Goal: Check status: Check status

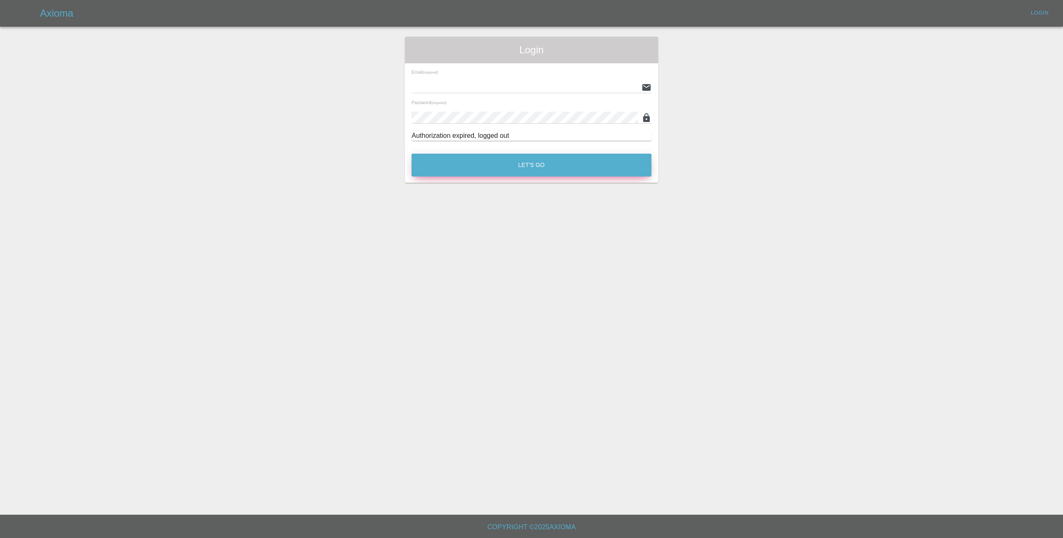
type input "[EMAIL_ADDRESS][DOMAIN_NAME]"
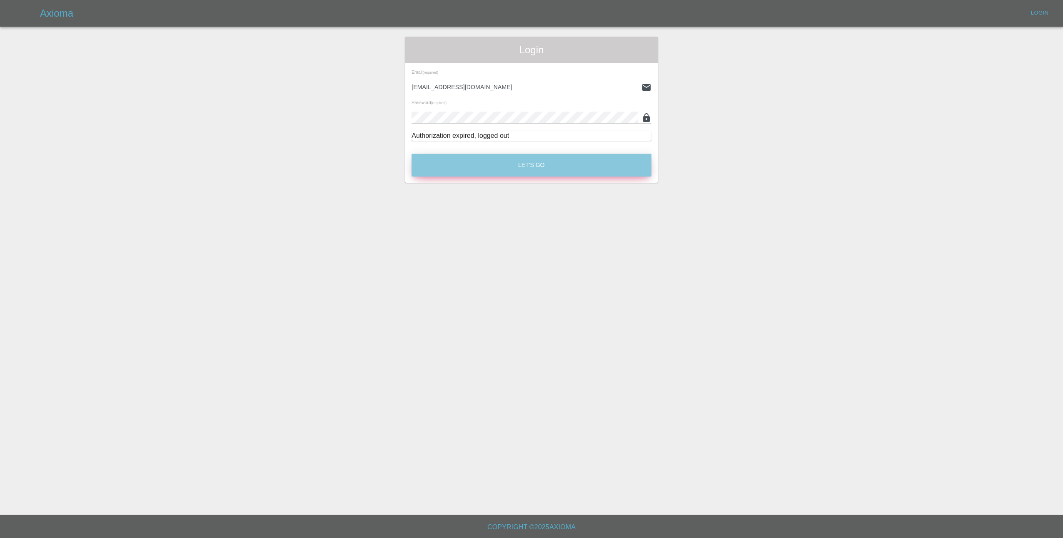
click at [532, 167] on button "Let's Go" at bounding box center [532, 165] width 240 height 23
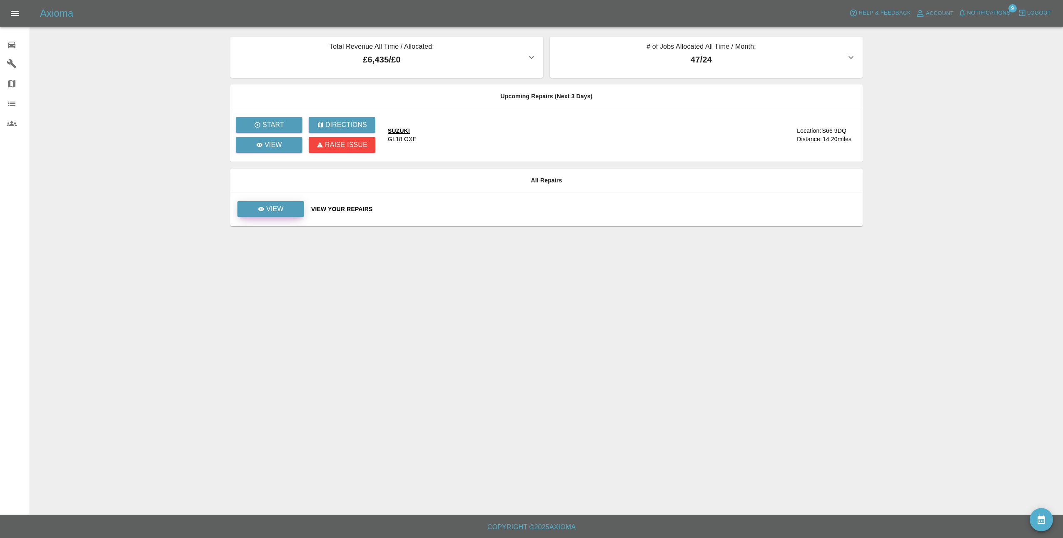
click at [278, 210] on p "View" at bounding box center [274, 209] width 17 height 10
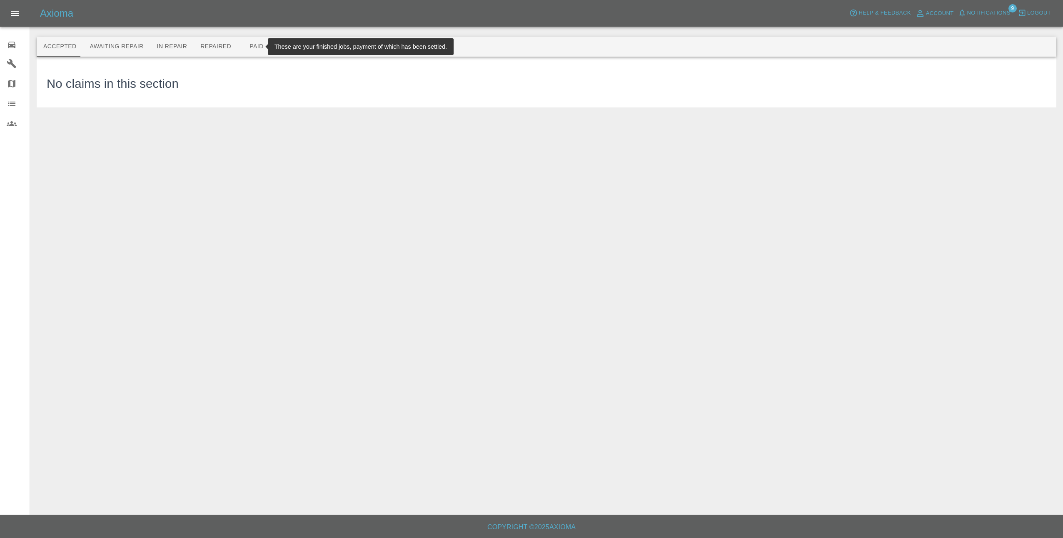
drag, startPoint x: 246, startPoint y: 37, endPoint x: 246, endPoint y: 47, distance: 9.6
click at [246, 42] on button "Paid" at bounding box center [256, 47] width 37 height 20
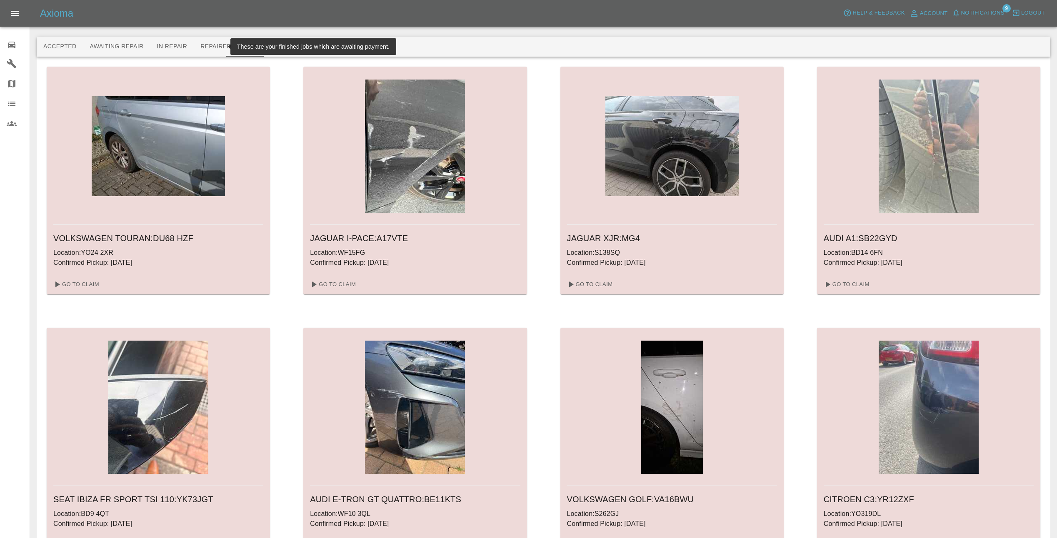
click at [217, 41] on button "Repaired" at bounding box center [216, 47] width 44 height 20
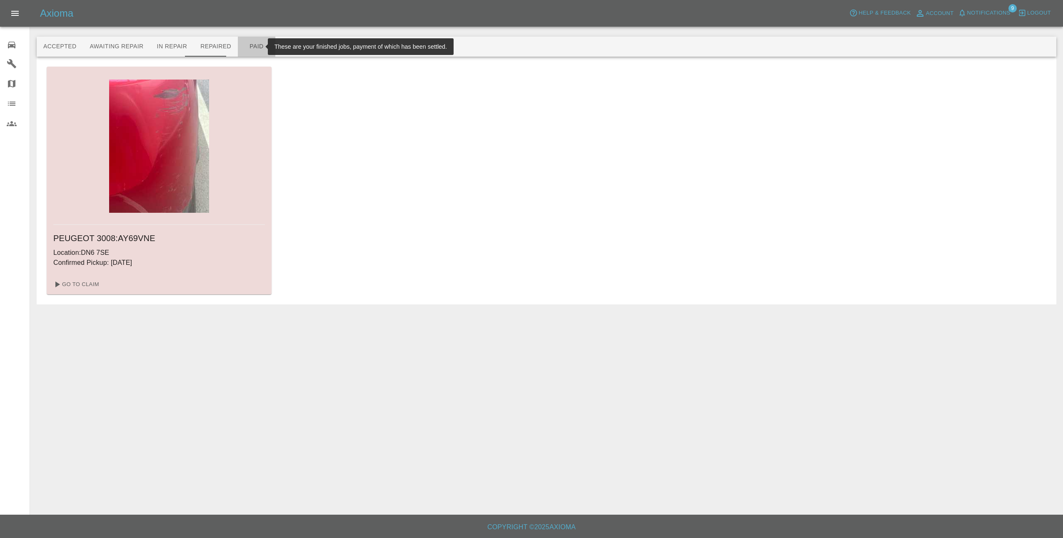
click at [245, 42] on button "Paid" at bounding box center [256, 47] width 37 height 20
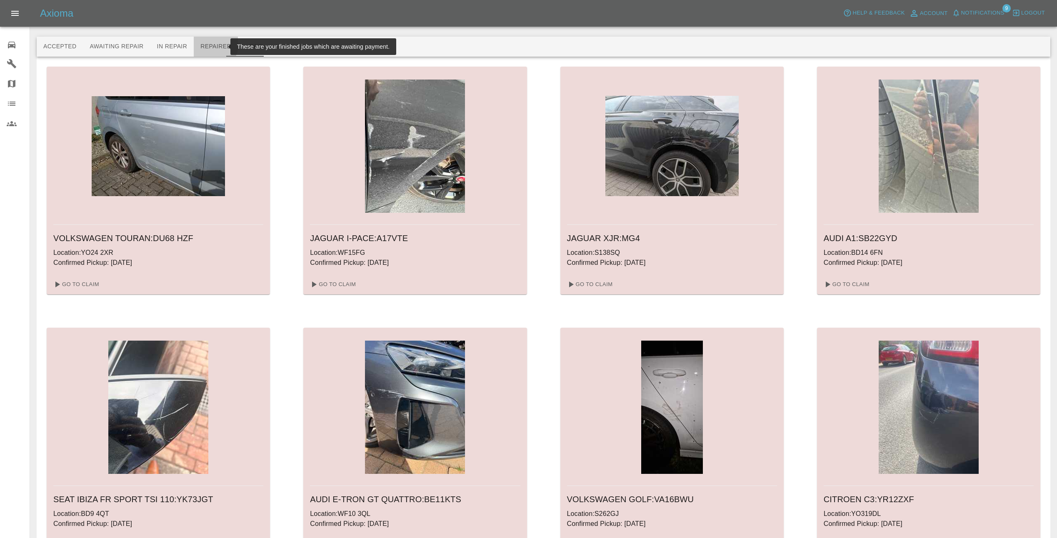
click at [198, 42] on button "Repaired" at bounding box center [216, 47] width 44 height 20
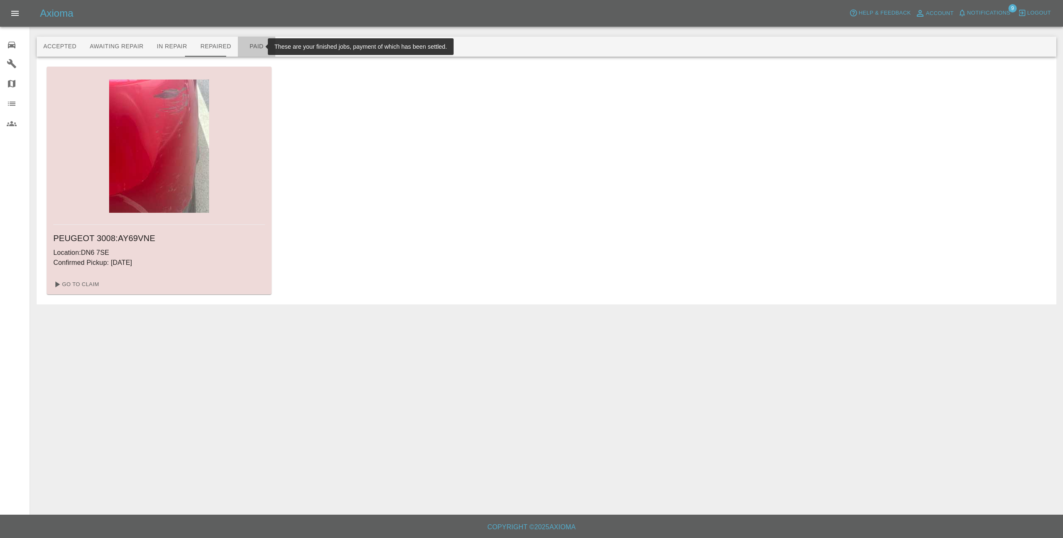
click at [248, 49] on button "Paid" at bounding box center [256, 47] width 37 height 20
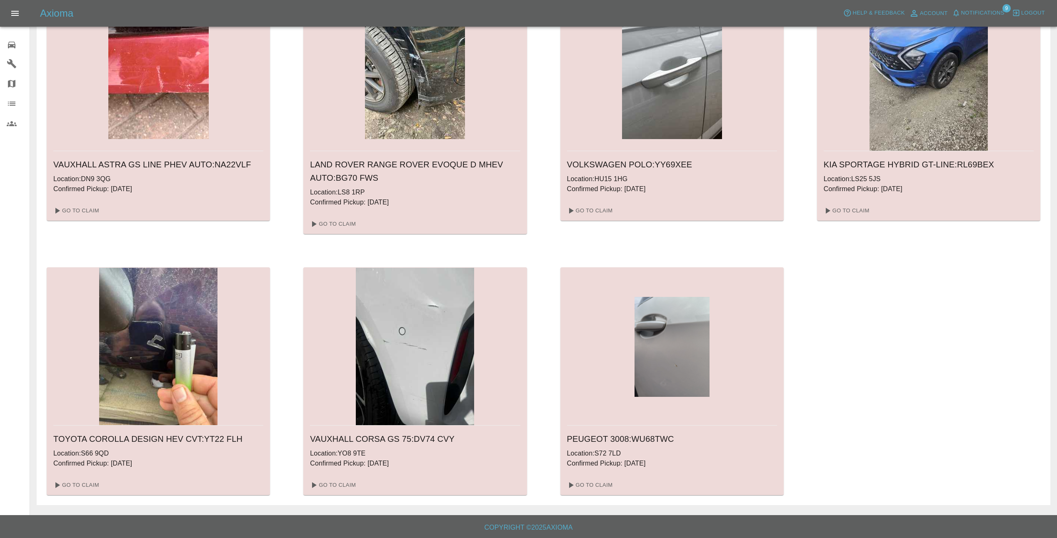
scroll to position [597, 0]
click at [682, 367] on img at bounding box center [672, 347] width 75 height 100
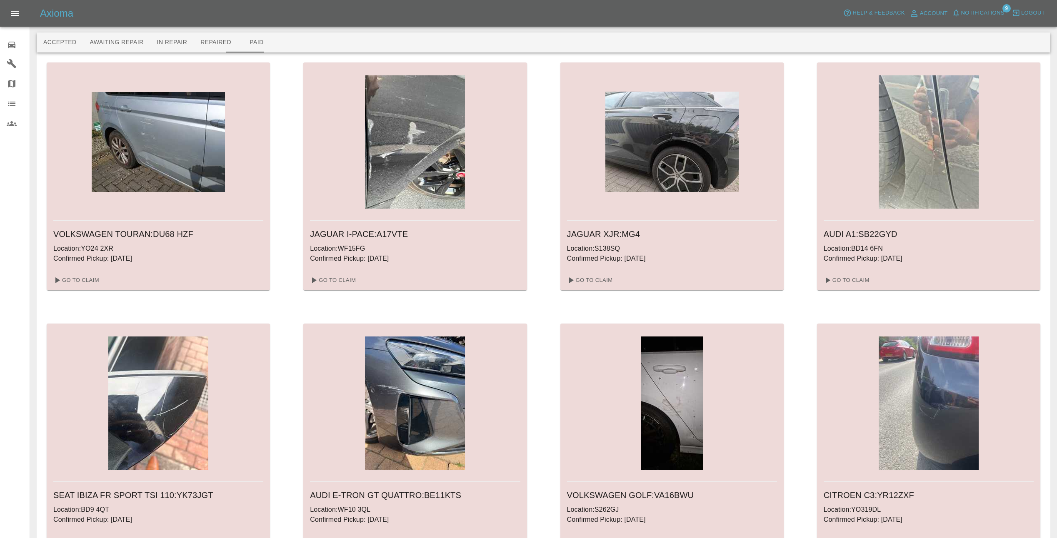
scroll to position [0, 0]
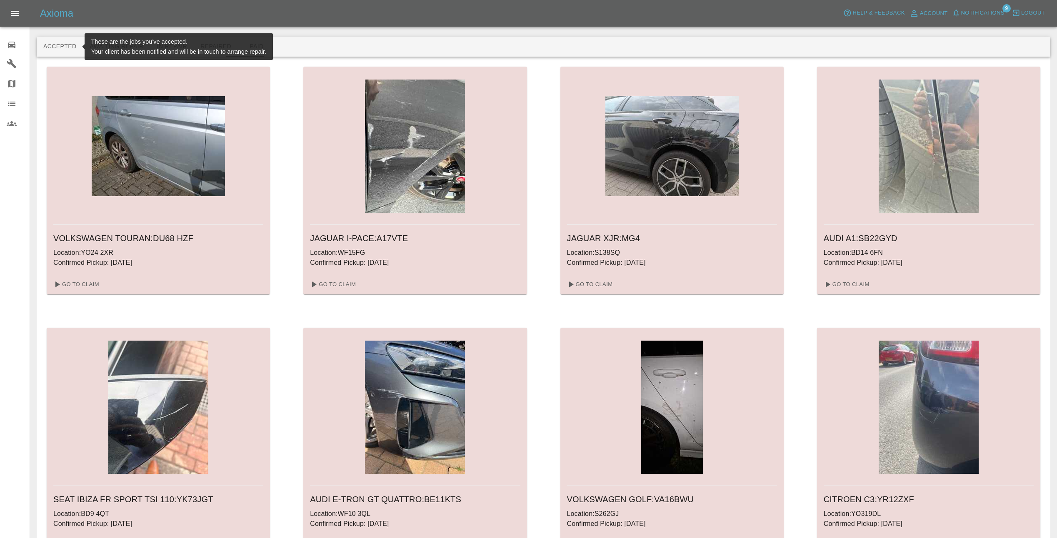
click at [71, 52] on button "Accepted" at bounding box center [60, 47] width 46 height 20
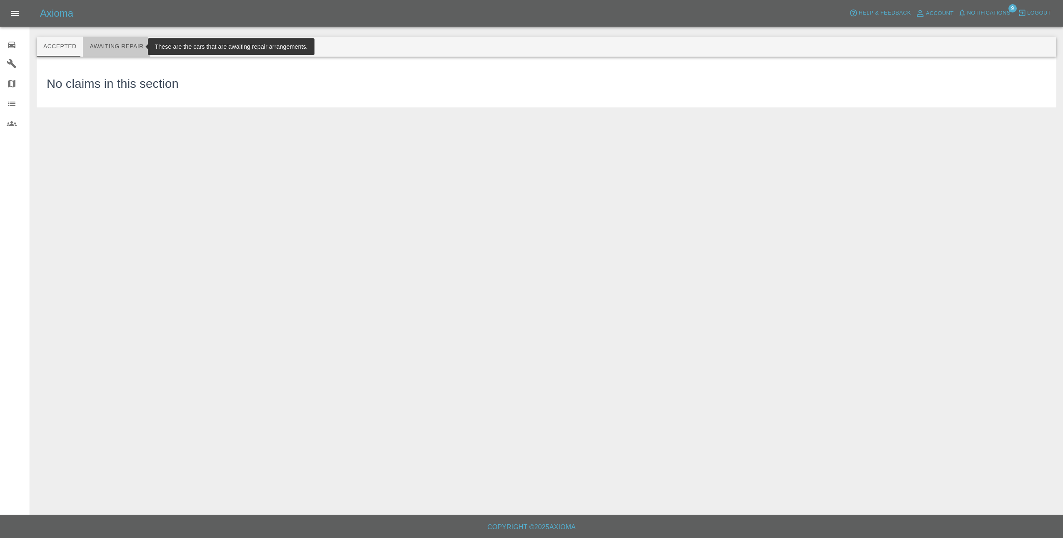
click at [104, 52] on button "Awaiting Repair" at bounding box center [116, 47] width 67 height 20
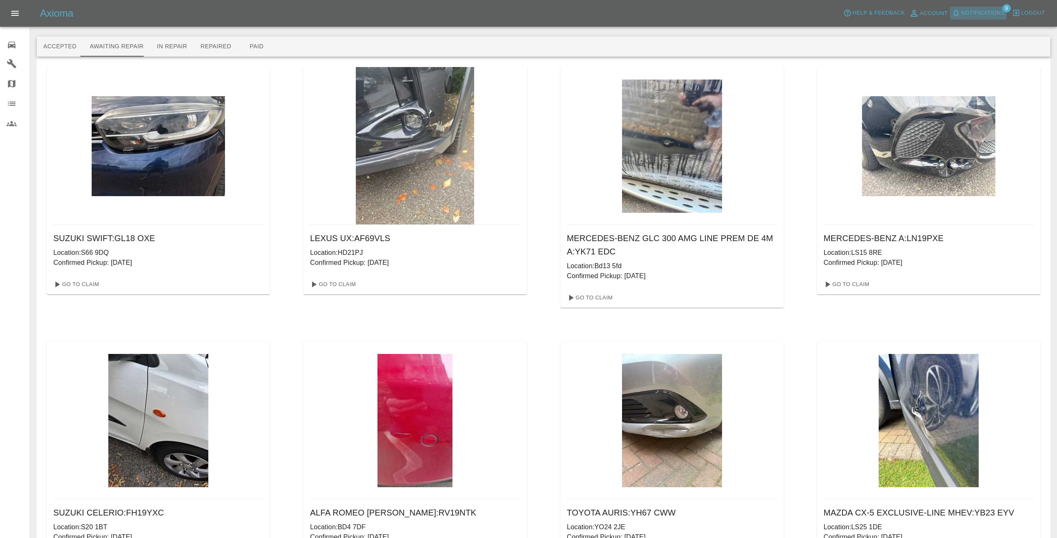
click at [992, 14] on span "Notifications" at bounding box center [982, 13] width 43 height 10
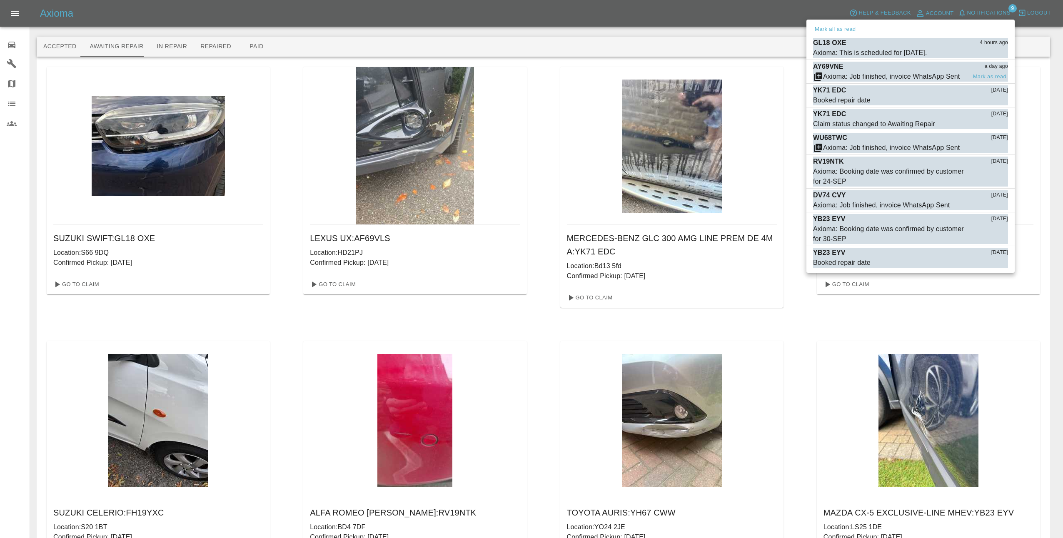
click at [920, 69] on div "AY69VNE a day ago" at bounding box center [910, 67] width 195 height 10
